Goal: Task Accomplishment & Management: Complete application form

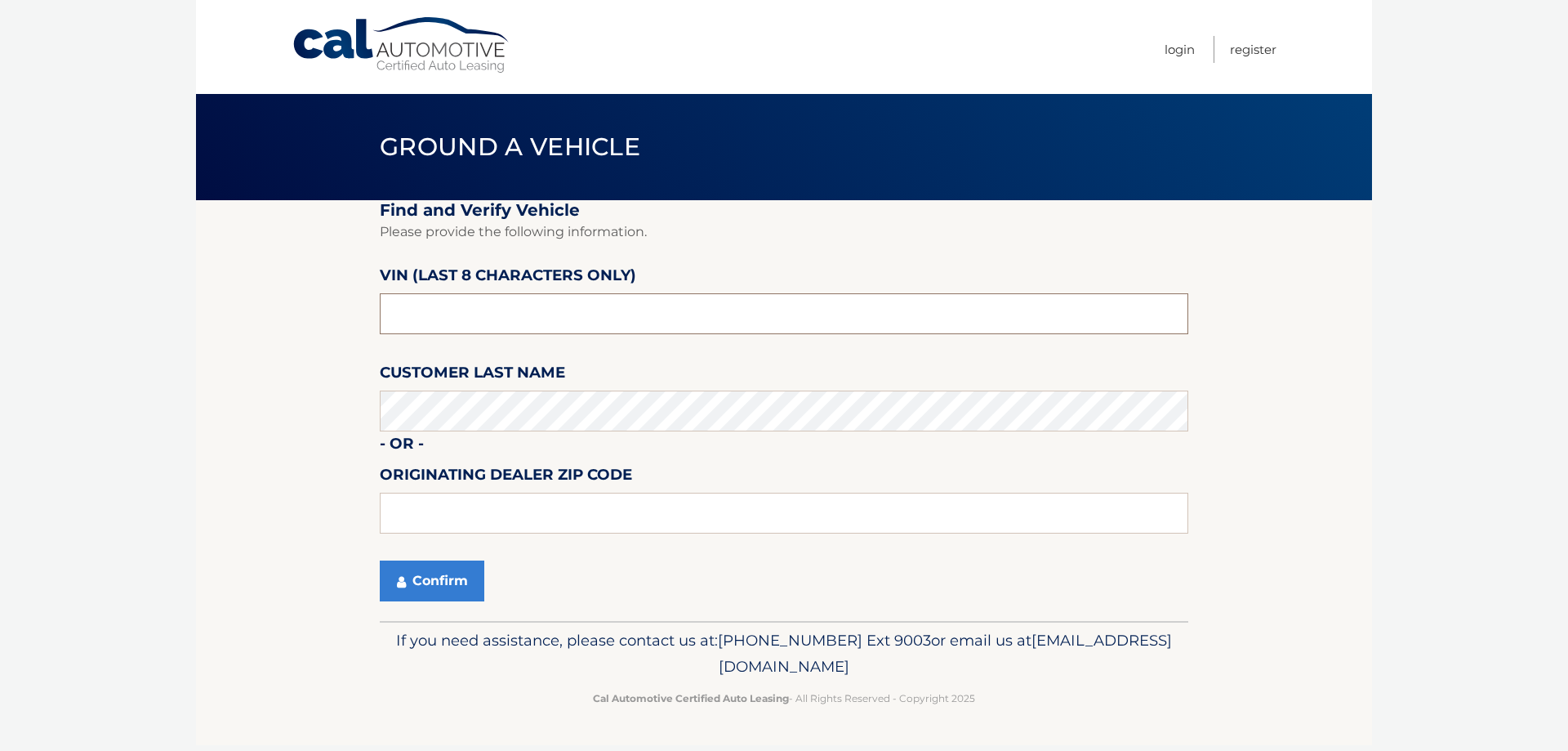
click at [674, 306] on input "text" at bounding box center [784, 314] width 809 height 41
type input "nt151425"
click at [456, 570] on button "Confirm" at bounding box center [432, 581] width 105 height 41
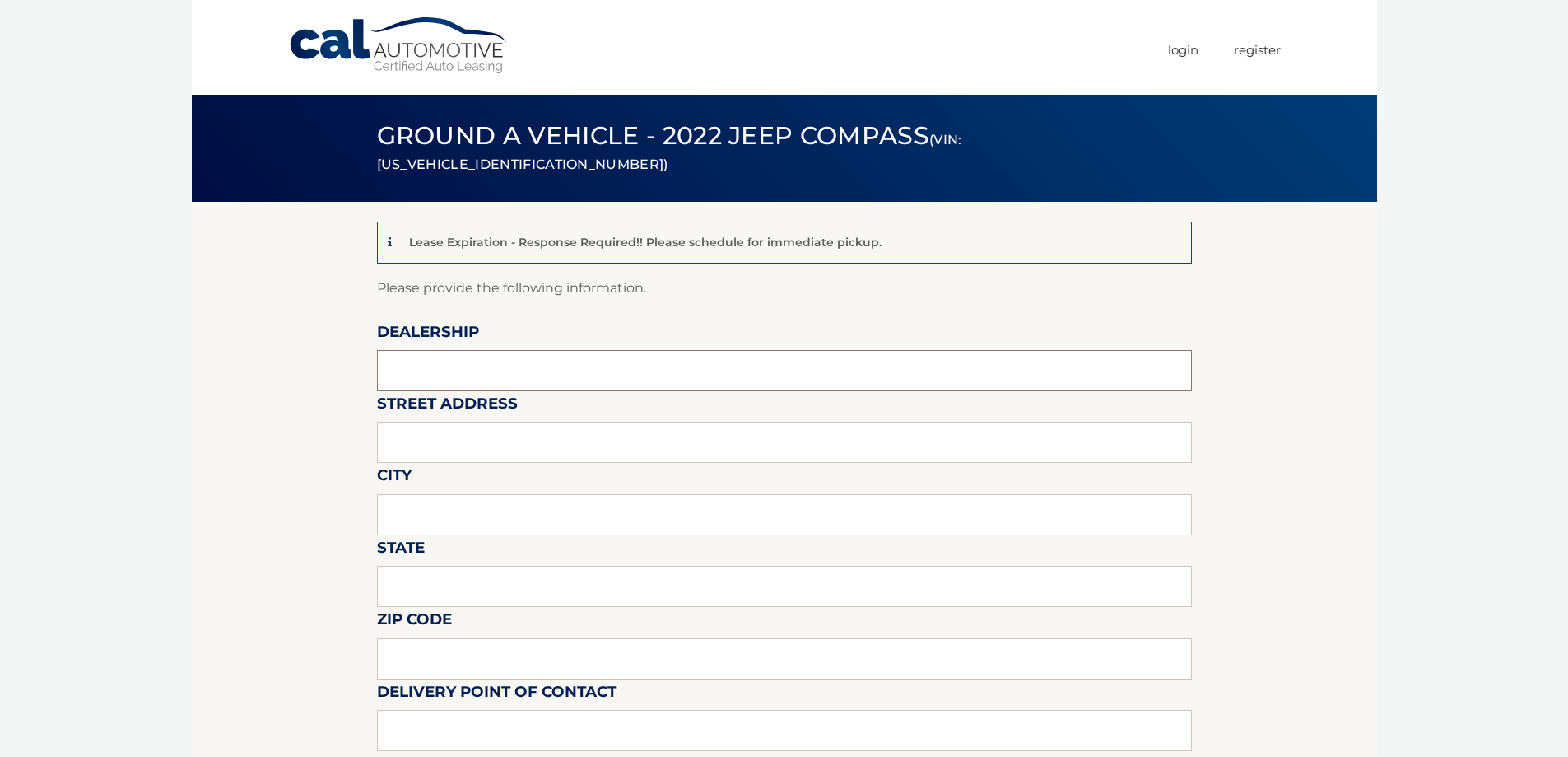
click at [597, 384] on input "text" at bounding box center [785, 371] width 815 height 41
type input "Garden City Jeep"
type input "283 N. Franklin st"
type input "Hempstead"
type input "New York"
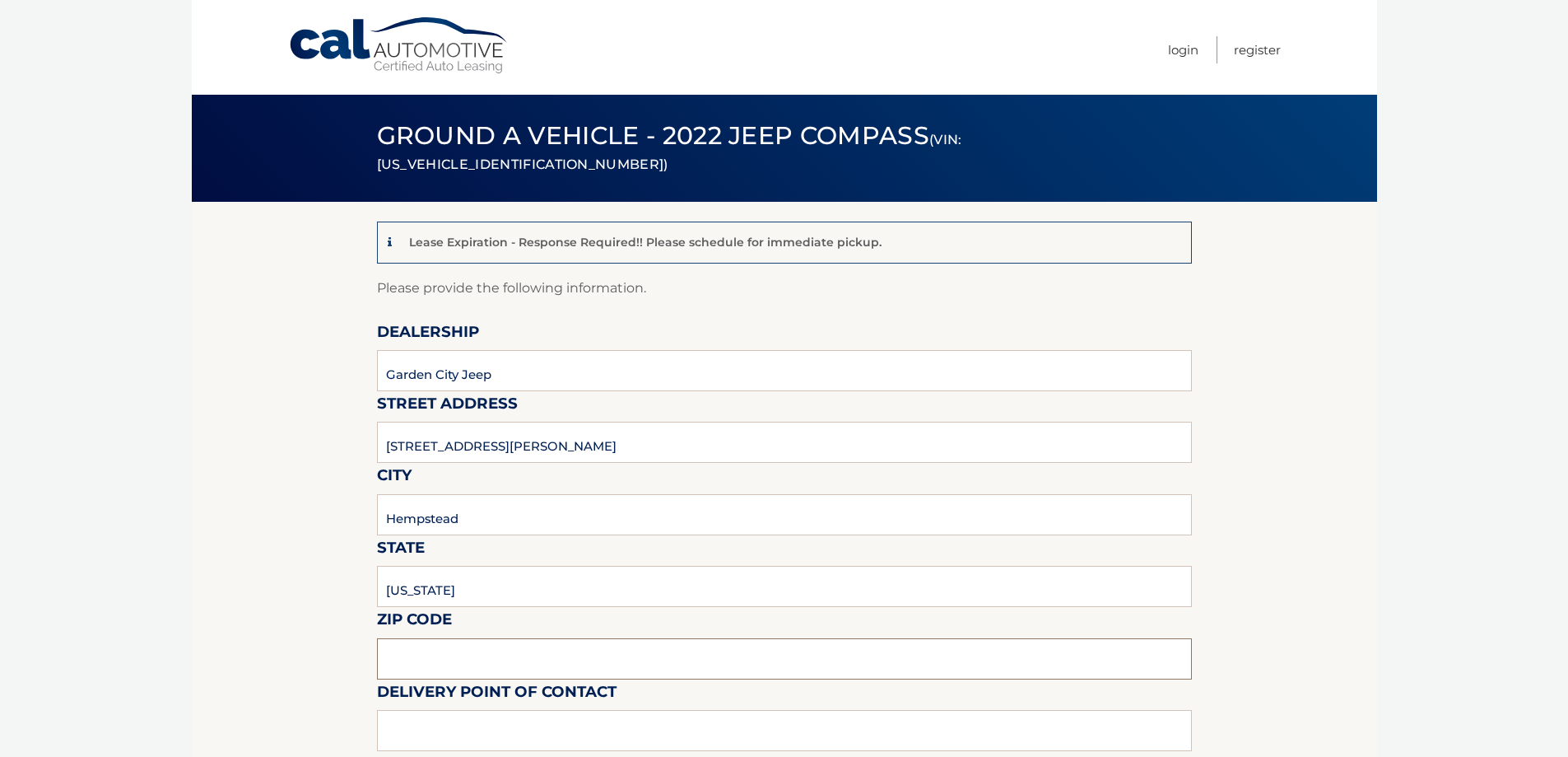
type input "11550"
type input "Gustavo Lopez"
type input "5168386626"
type input "glopez@gardencitycardeals.com"
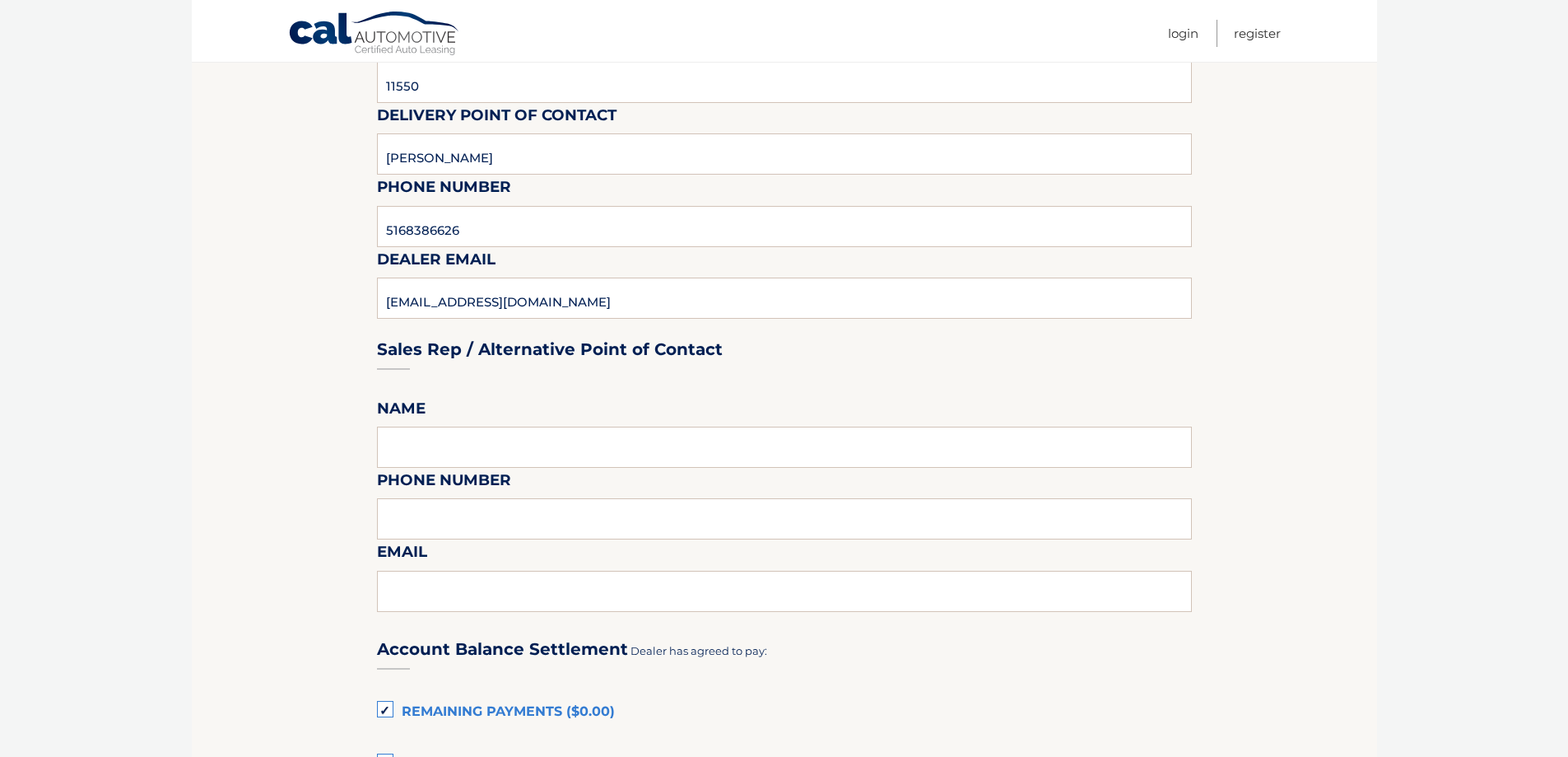
scroll to position [824, 0]
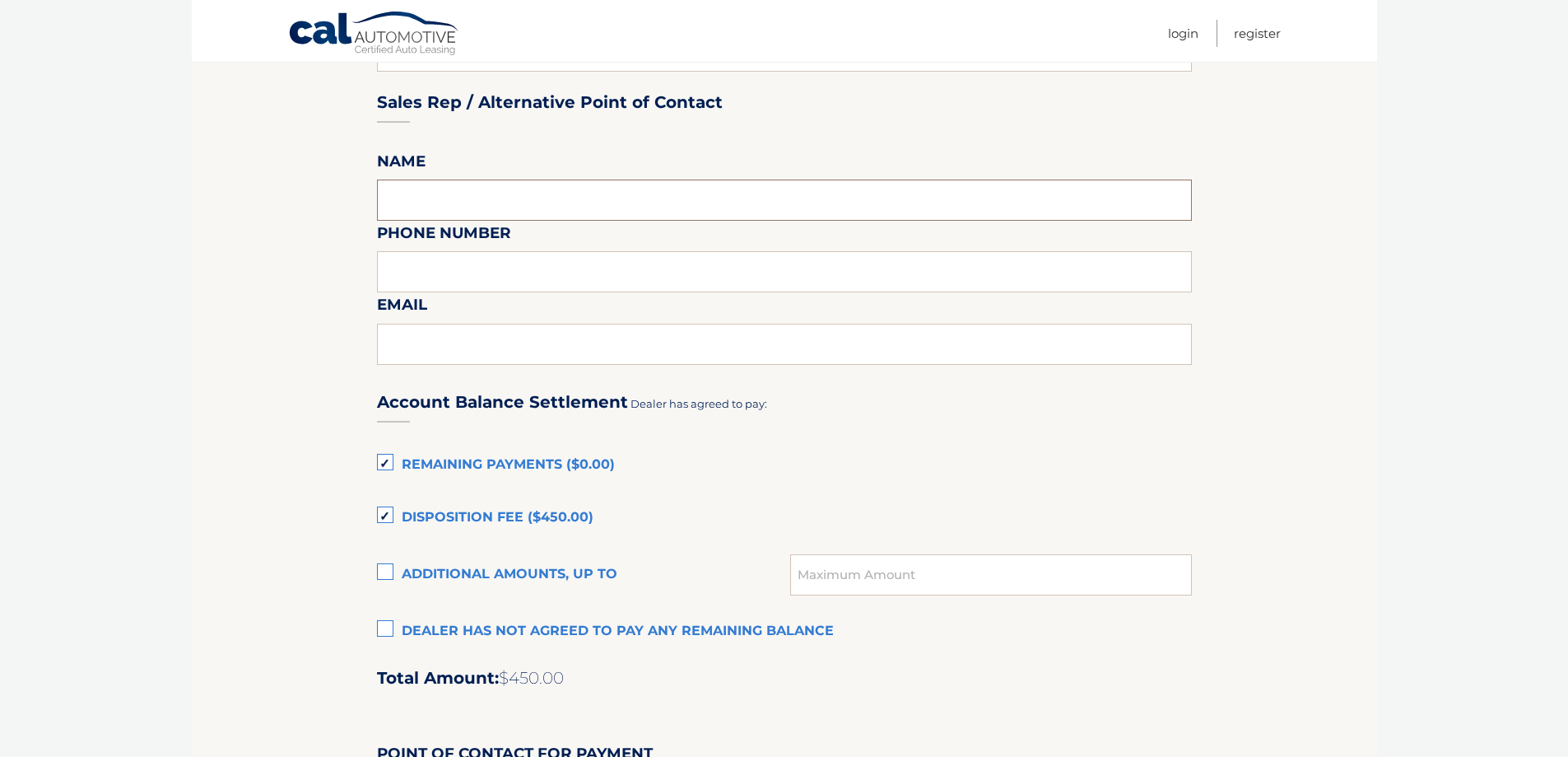
click at [568, 211] on input "text" at bounding box center [785, 200] width 815 height 41
type input "Gustavo Lopez"
type input "5168386626"
type input "glopez@gardencitycardeals.com"
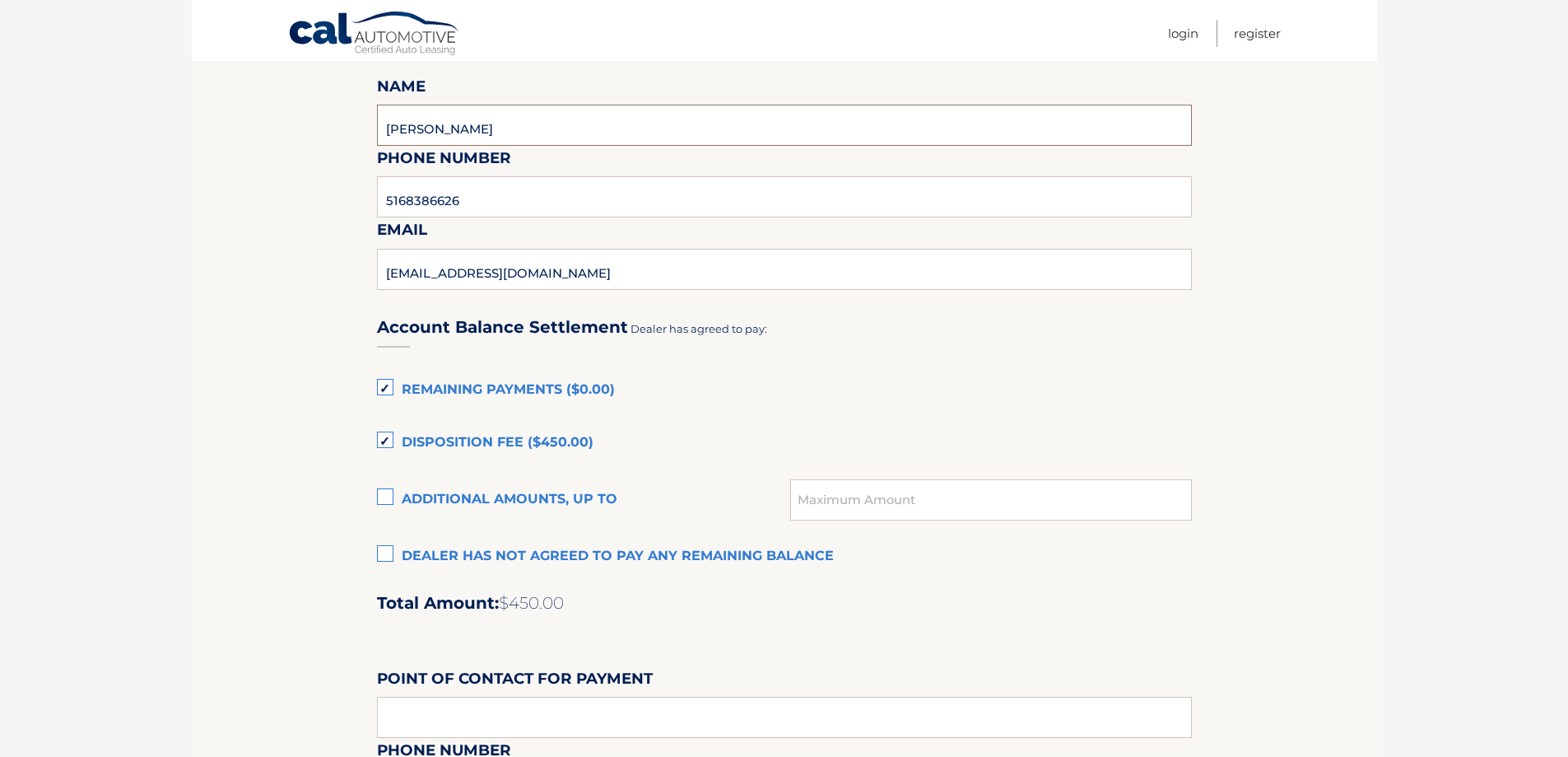
scroll to position [988, 0]
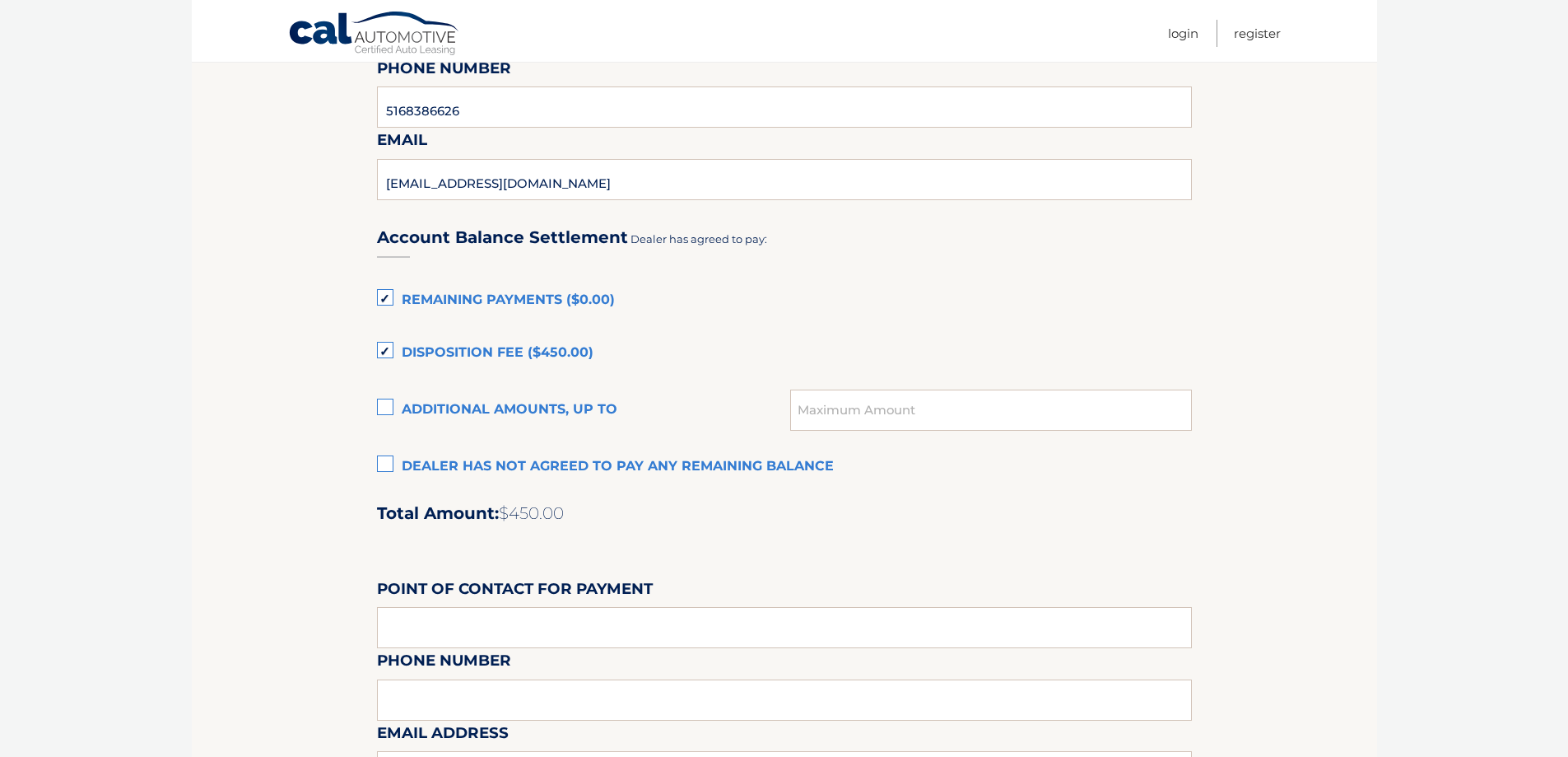
click at [392, 466] on label "Dealer has not agreed to pay any remaining balance" at bounding box center [785, 467] width 815 height 33
click at [0, 0] on input "Dealer has not agreed to pay any remaining balance" at bounding box center [0, 0] width 0 height 0
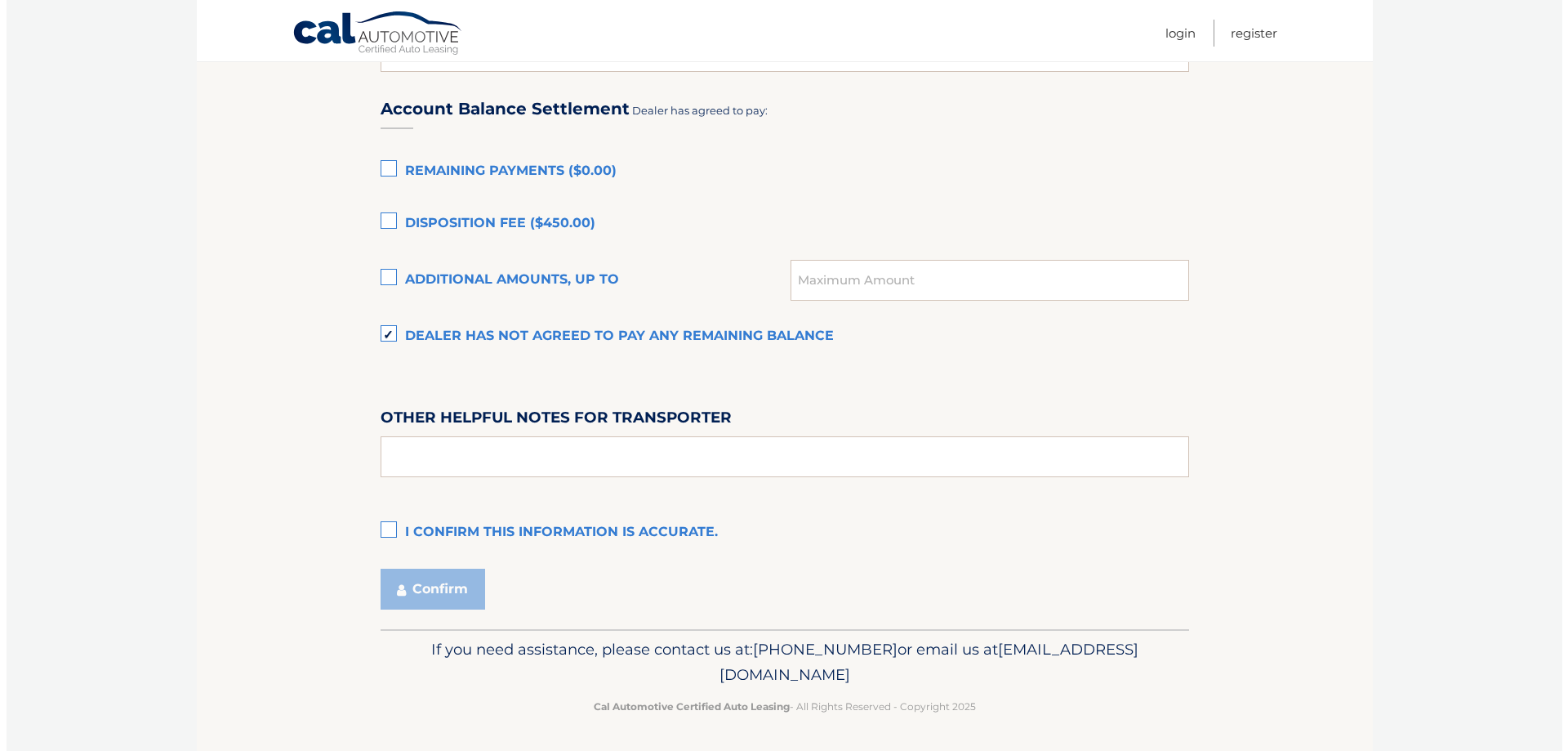
scroll to position [1109, 0]
click at [451, 446] on input "text" at bounding box center [779, 454] width 809 height 41
type input "SEE PREOWNED OFFICE"
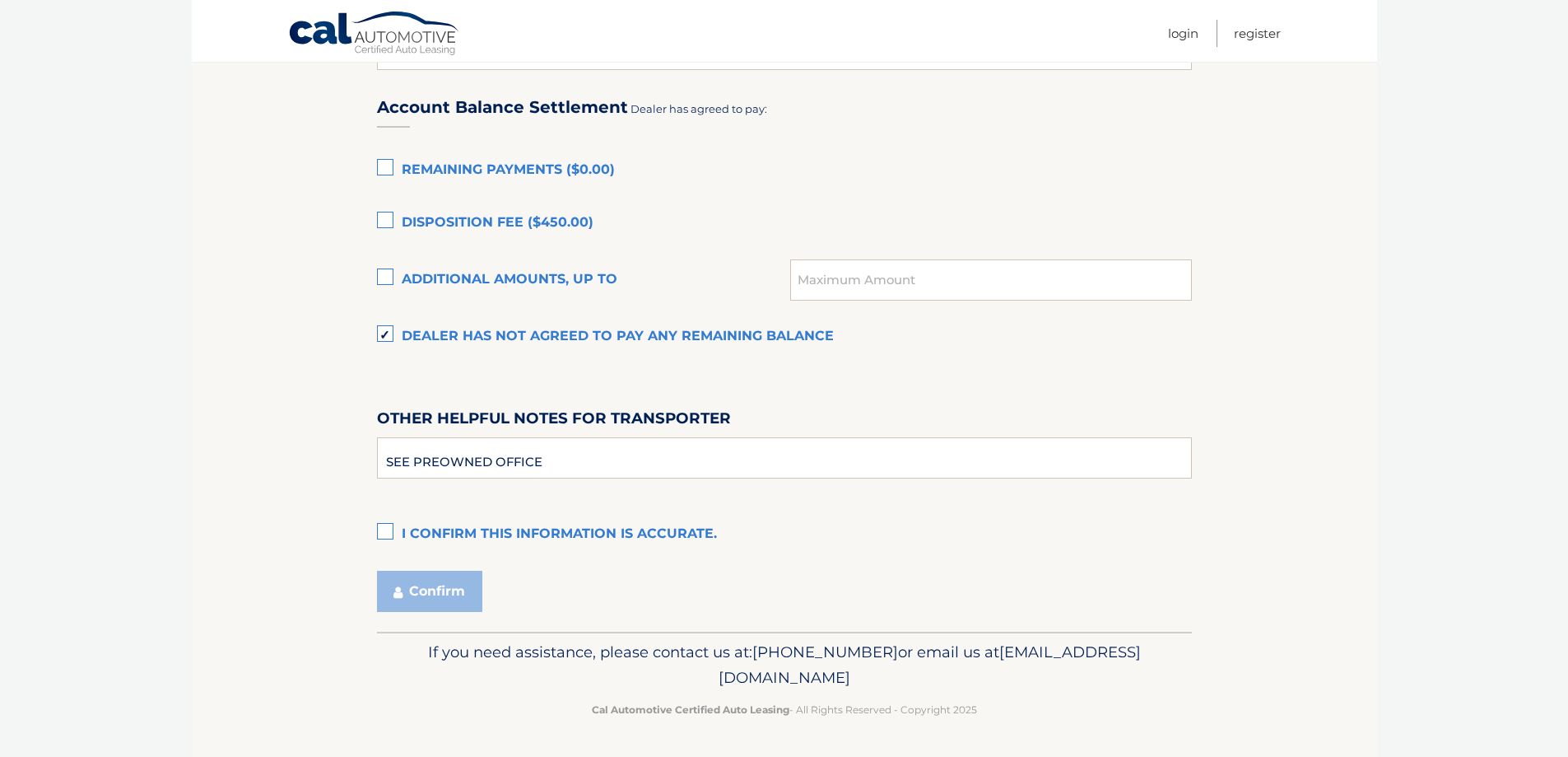
click at [387, 535] on label "I confirm this information is accurate." at bounding box center [785, 535] width 815 height 33
click at [0, 0] on input "I confirm this information is accurate." at bounding box center [0, 0] width 0 height 0
click at [425, 603] on button "Confirm" at bounding box center [430, 591] width 105 height 41
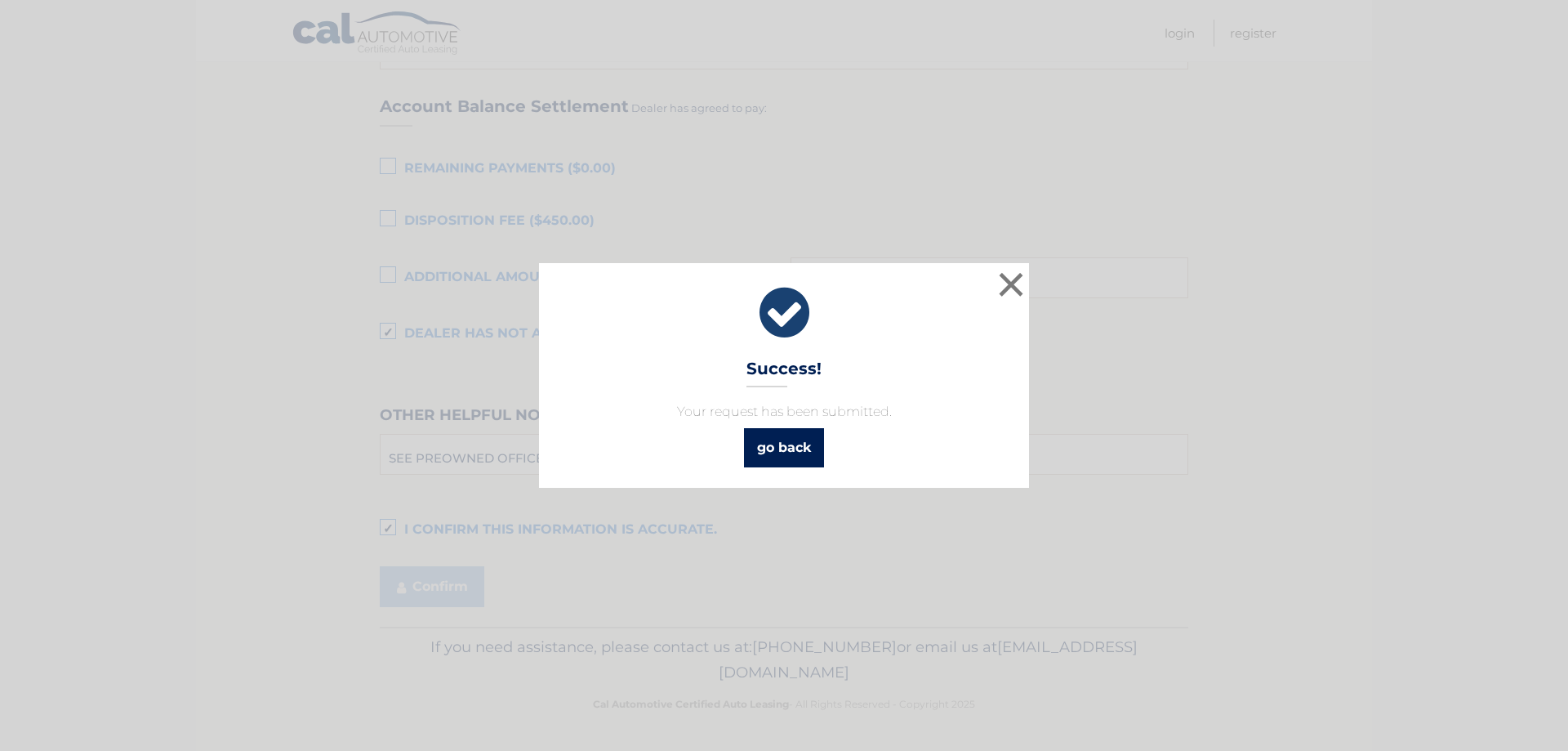
click at [811, 447] on link "go back" at bounding box center [784, 448] width 80 height 39
